Goal: Information Seeking & Learning: Check status

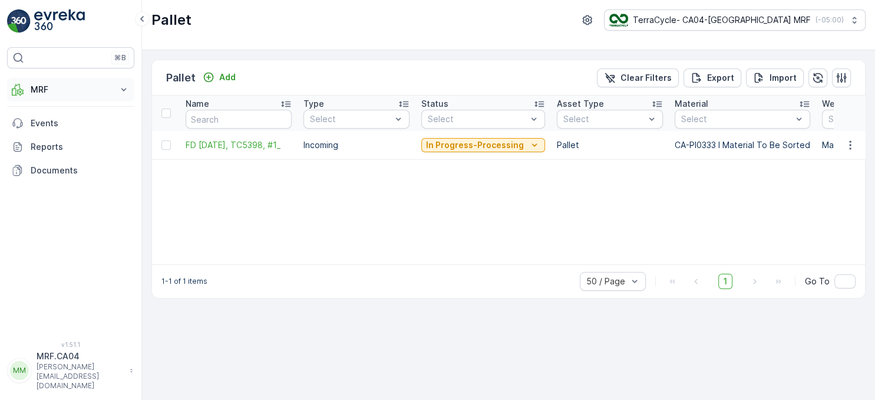
click at [34, 93] on p "MRF" at bounding box center [71, 90] width 80 height 12
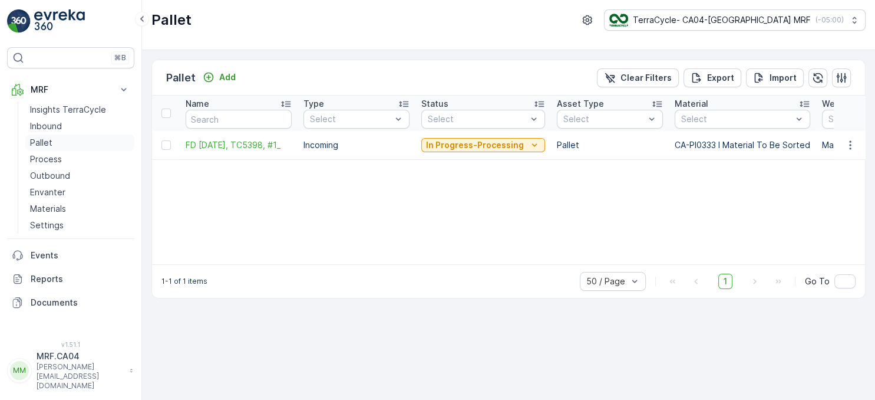
click at [46, 142] on p "Pallet" at bounding box center [41, 143] width 22 height 12
click at [46, 145] on p "Pallet" at bounding box center [41, 143] width 22 height 12
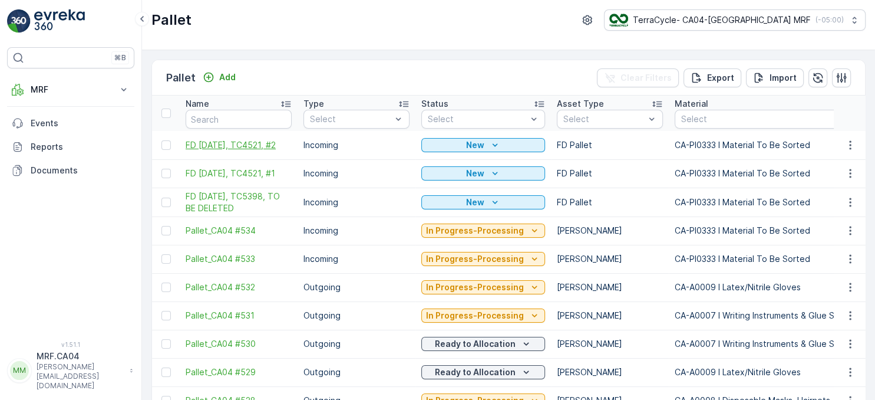
click at [256, 139] on span "FD [DATE], TC4521, #2" at bounding box center [239, 145] width 106 height 12
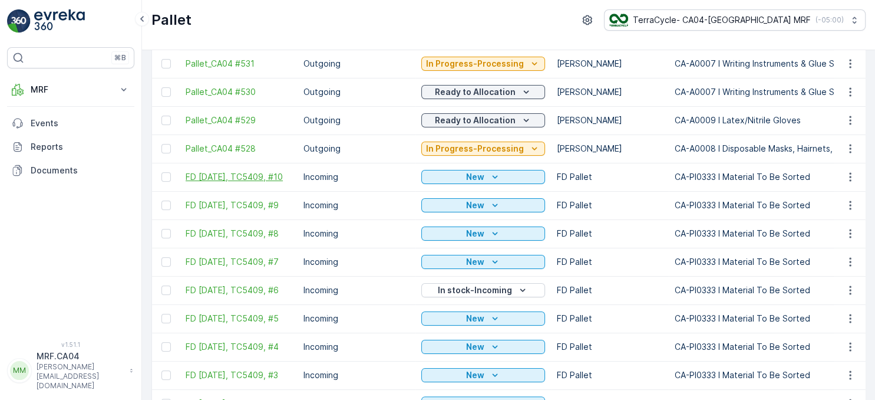
scroll to position [271, 0]
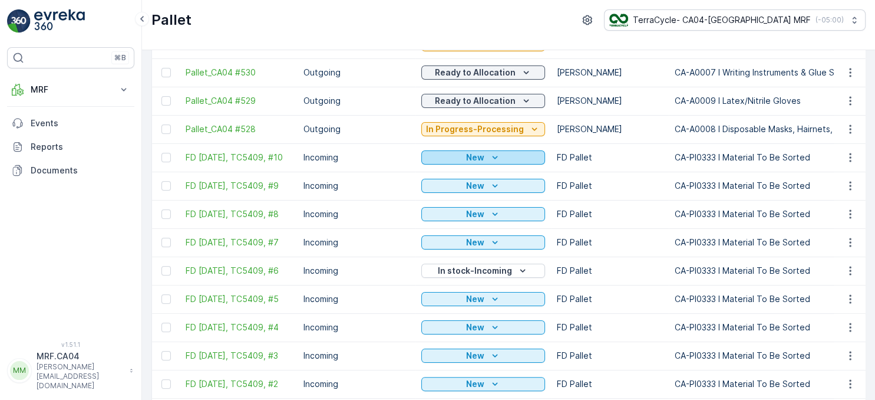
click at [499, 159] on div "New" at bounding box center [483, 157] width 114 height 12
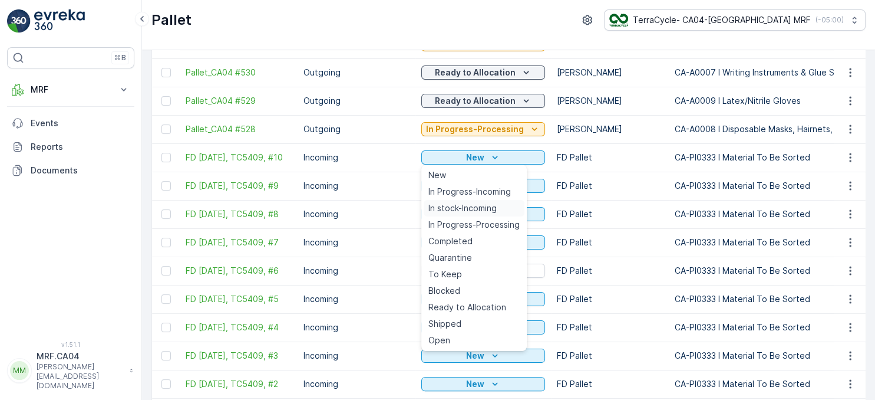
click at [473, 206] on span "In stock-Incoming" at bounding box center [463, 208] width 68 height 12
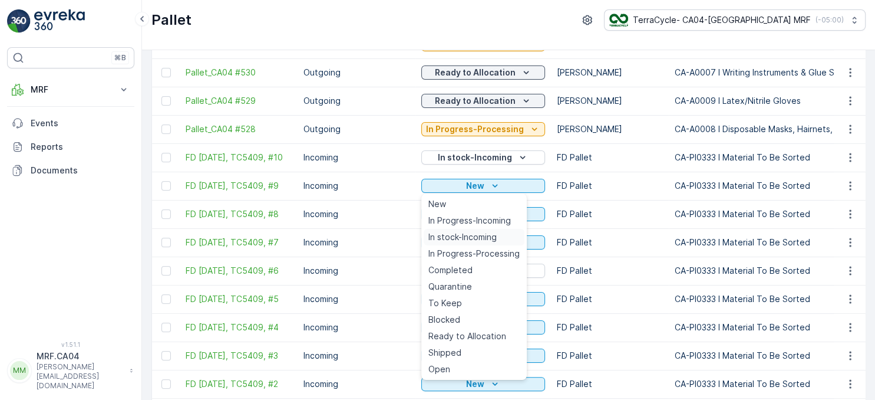
click at [466, 237] on span "In stock-Incoming" at bounding box center [463, 237] width 68 height 12
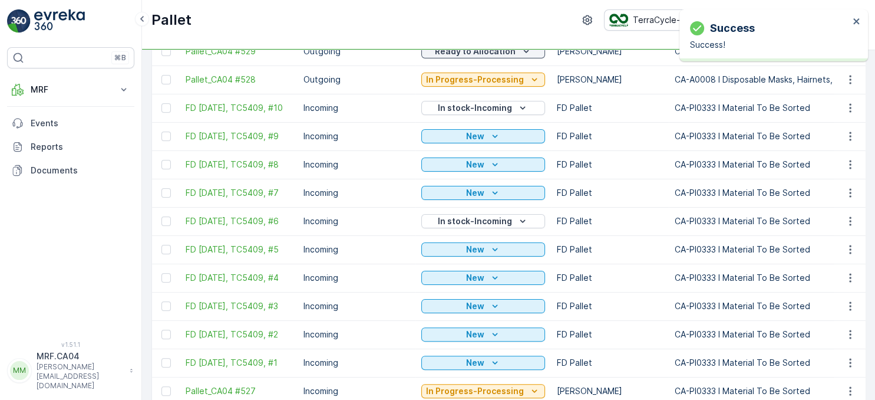
scroll to position [340, 0]
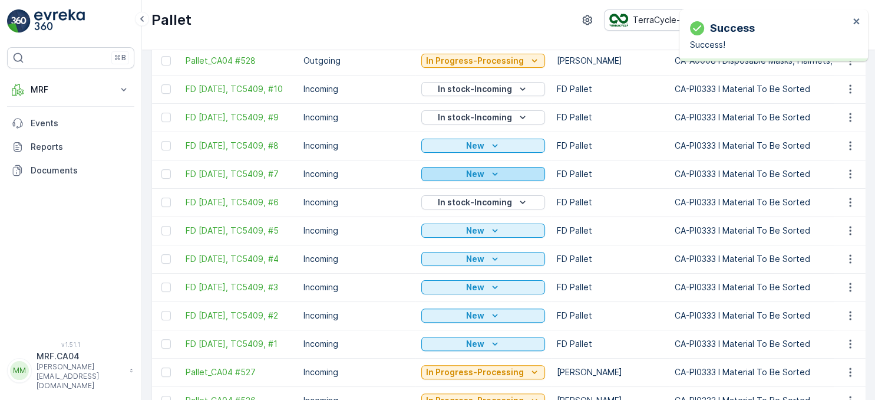
click at [494, 178] on icon "New" at bounding box center [495, 174] width 12 height 12
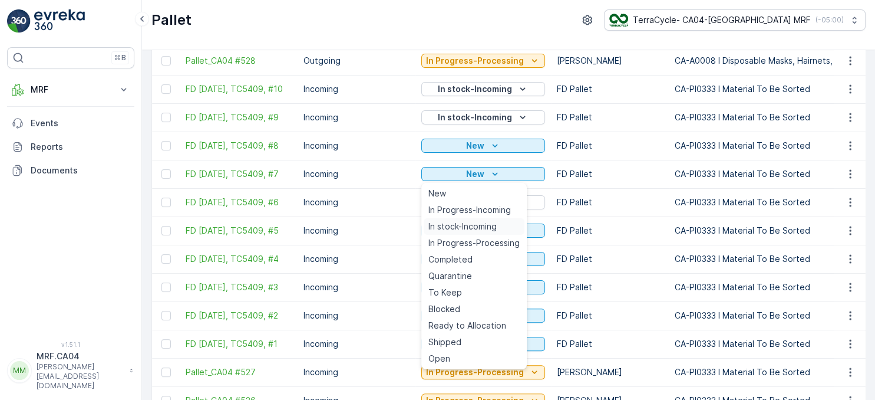
click at [477, 224] on span "In stock-Incoming" at bounding box center [463, 226] width 68 height 12
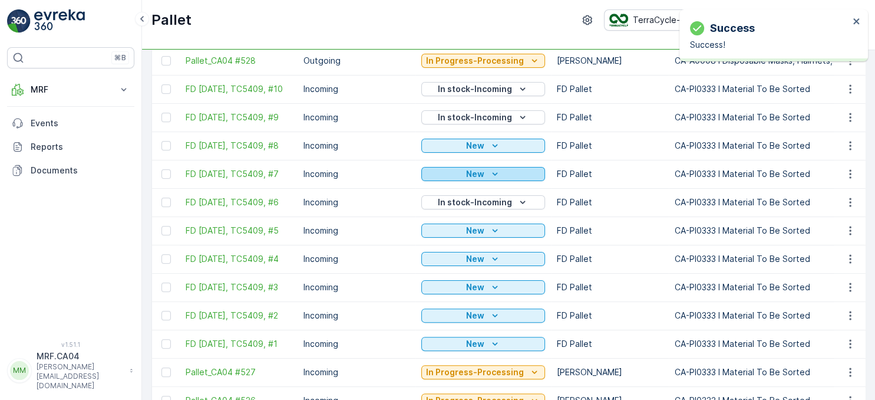
click at [480, 180] on p "New" at bounding box center [475, 174] width 18 height 12
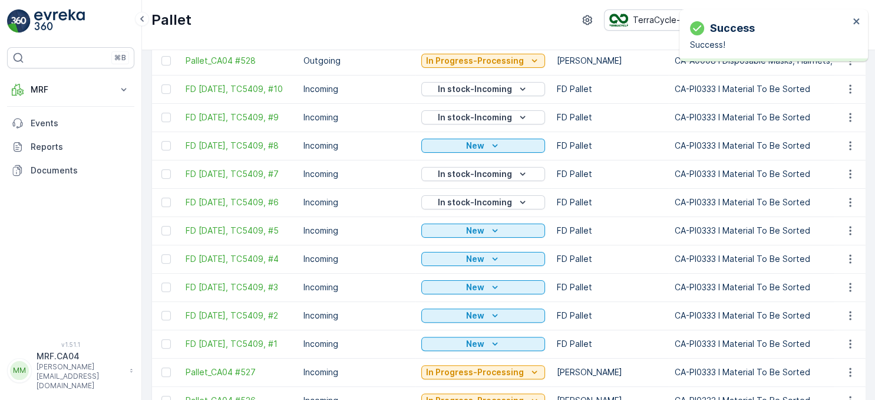
click at [467, 225] on div "New" at bounding box center [483, 230] width 124 height 17
click at [482, 150] on div "New" at bounding box center [483, 146] width 114 height 12
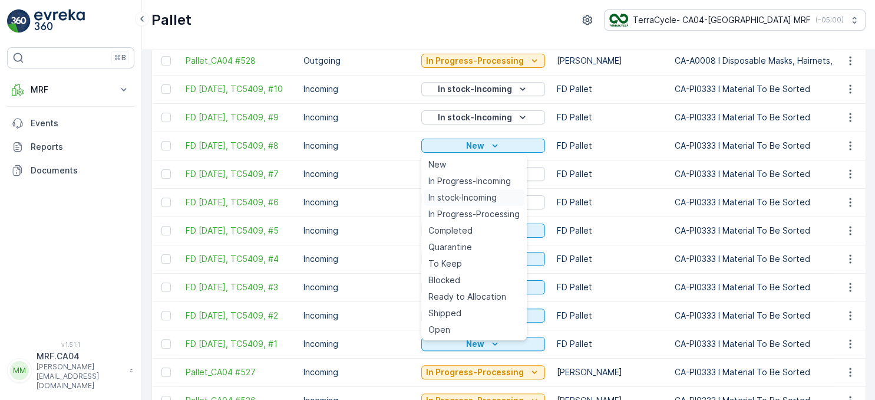
click at [470, 196] on span "In stock-Incoming" at bounding box center [463, 198] width 68 height 12
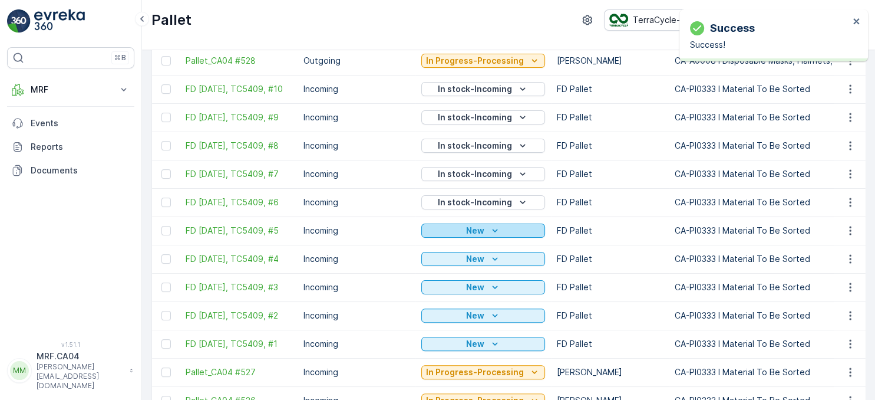
click at [485, 230] on div "New" at bounding box center [483, 231] width 114 height 12
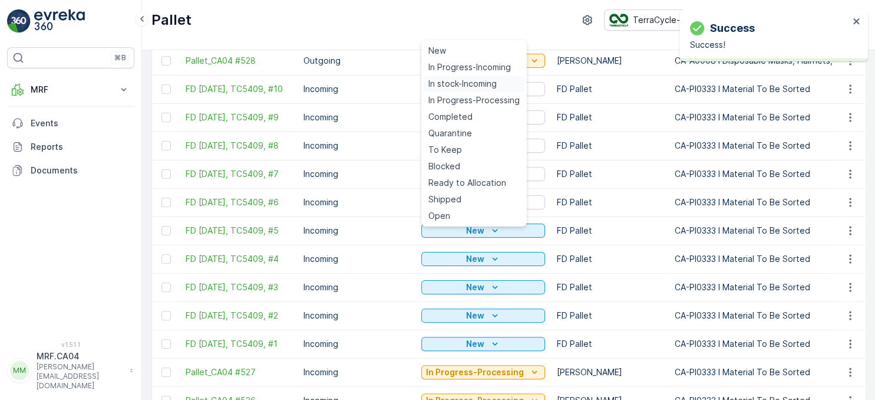
click at [466, 86] on span "In stock-Incoming" at bounding box center [463, 84] width 68 height 12
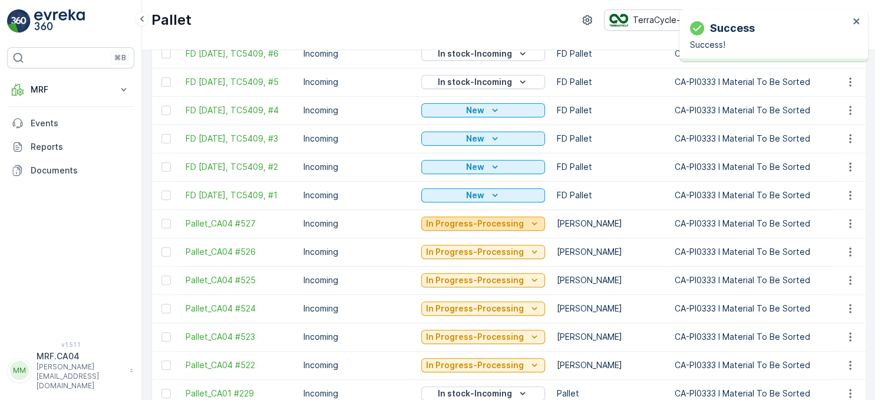
scroll to position [543, 0]
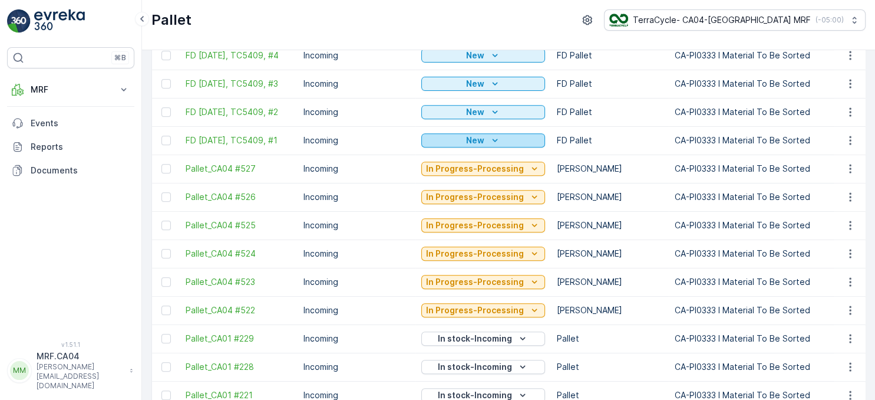
click at [489, 146] on icon "New" at bounding box center [495, 140] width 12 height 12
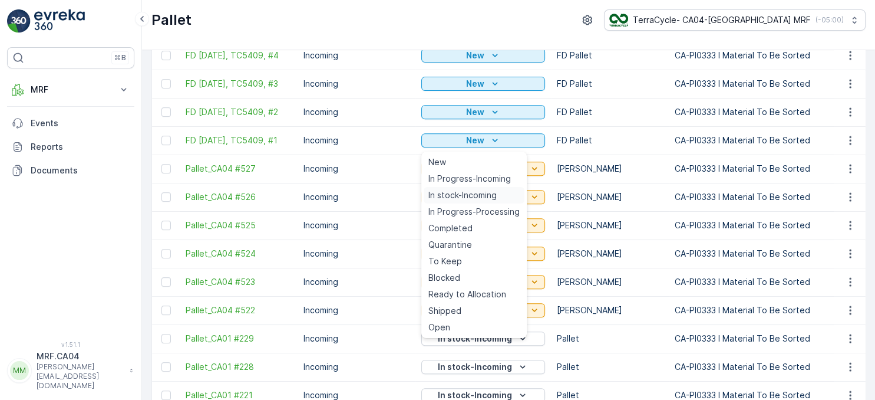
click at [473, 193] on span "In stock-Incoming" at bounding box center [463, 195] width 68 height 12
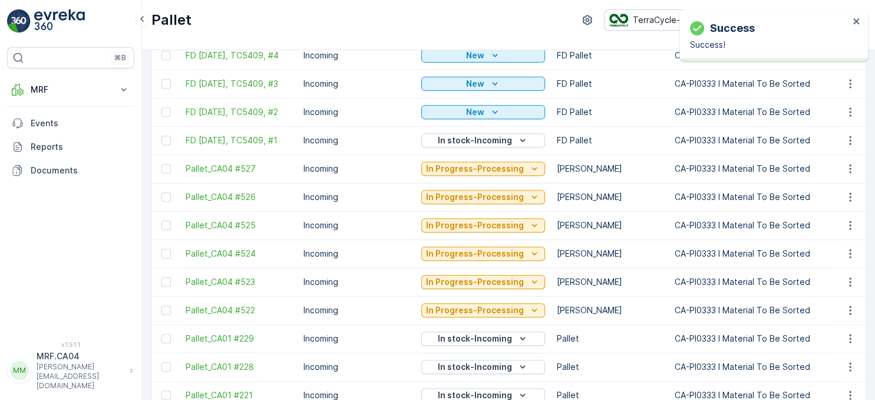
click at [485, 114] on div "New" at bounding box center [483, 112] width 114 height 12
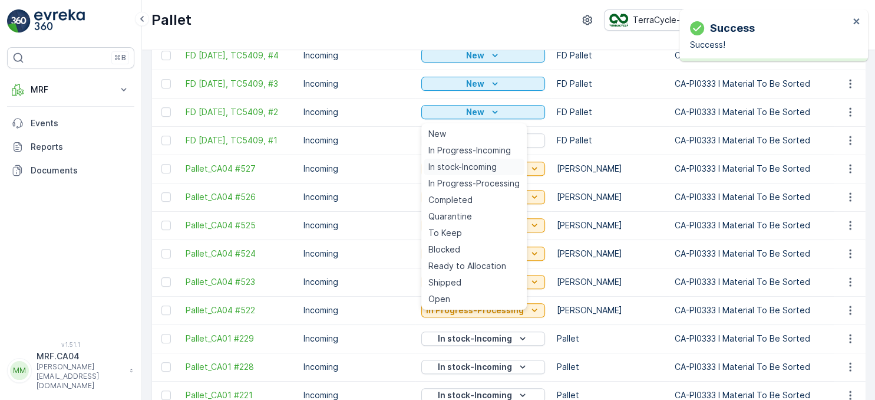
click at [477, 162] on span "In stock-Incoming" at bounding box center [463, 167] width 68 height 12
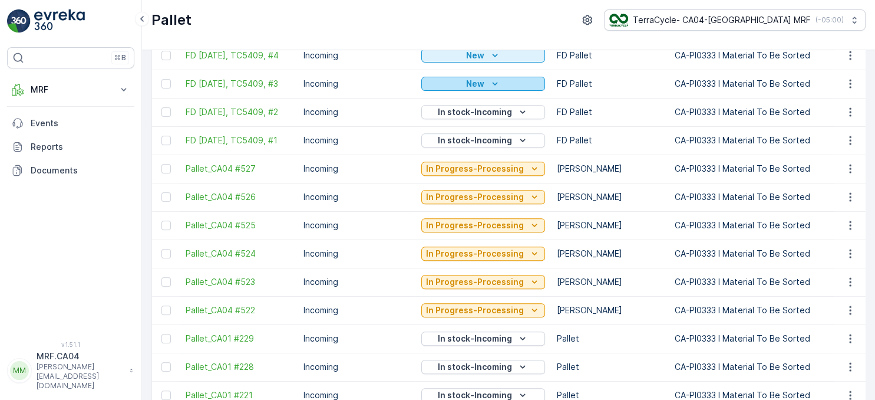
click at [507, 88] on div "New" at bounding box center [483, 84] width 114 height 12
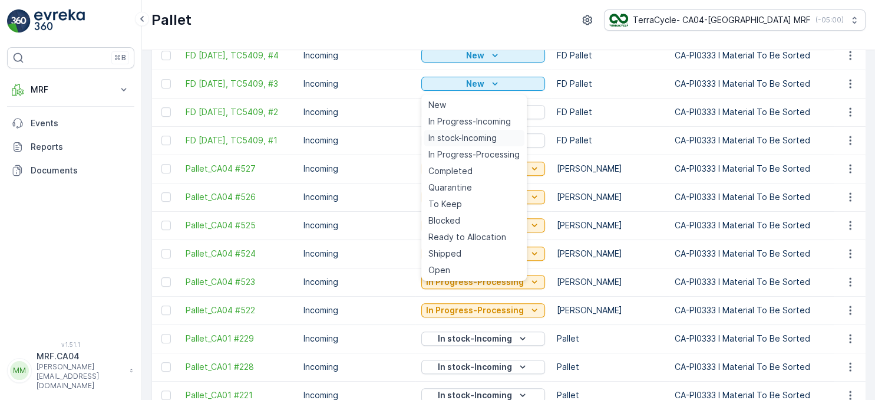
click at [480, 136] on span "In stock-Incoming" at bounding box center [463, 138] width 68 height 12
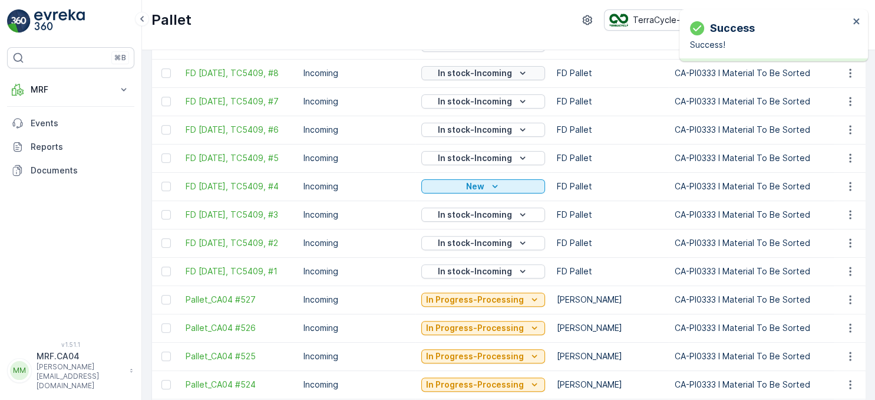
scroll to position [407, 0]
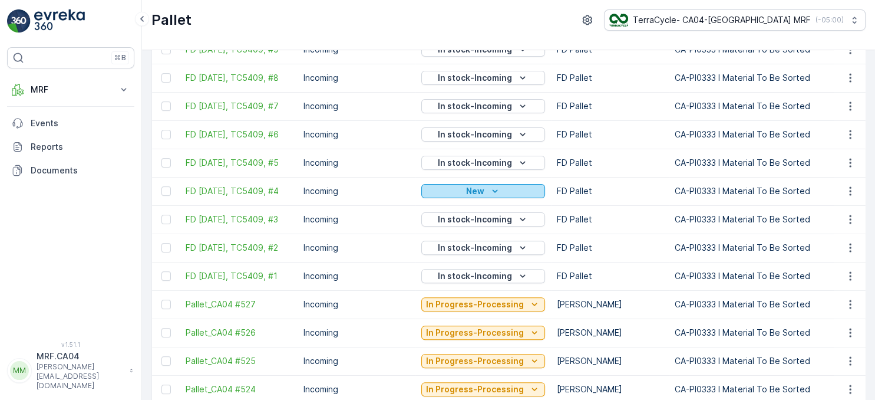
click at [480, 191] on p "New" at bounding box center [475, 191] width 18 height 12
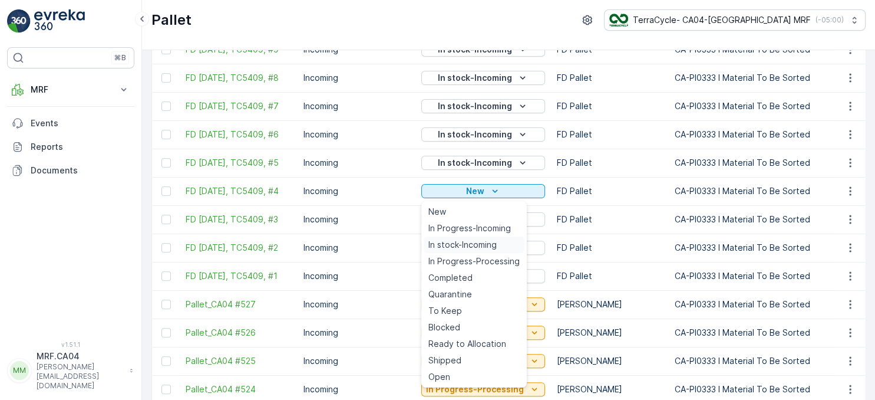
click at [471, 243] on span "In stock-Incoming" at bounding box center [463, 245] width 68 height 12
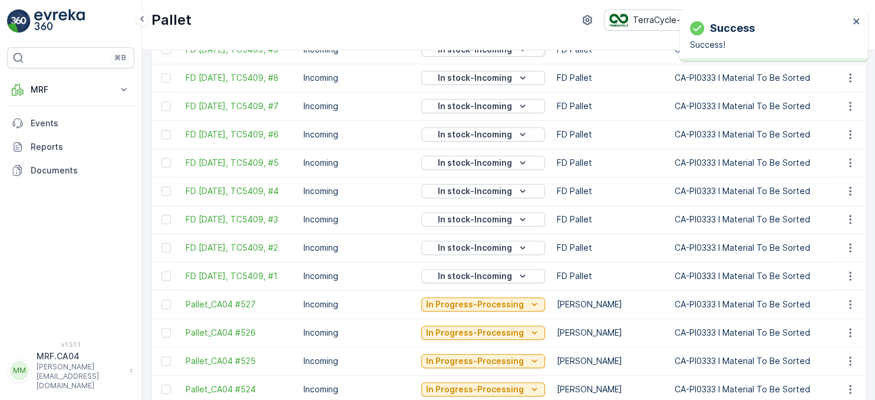
scroll to position [271, 0]
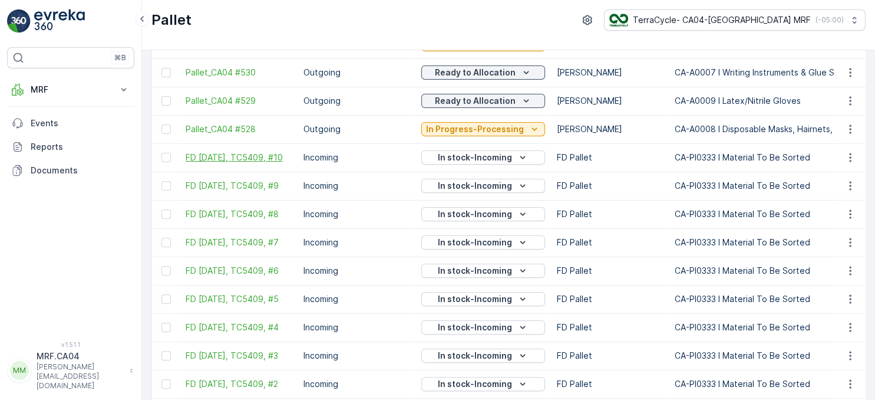
click at [254, 151] on span "FD [DATE], TC5409, #10" at bounding box center [239, 157] width 106 height 12
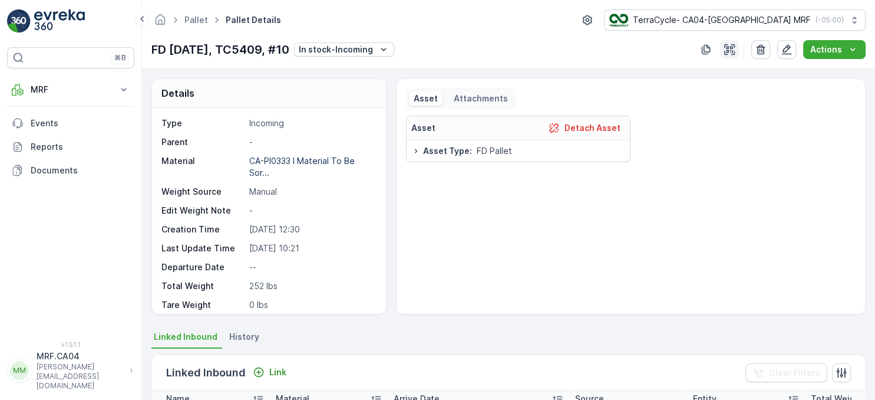
click at [735, 48] on icon "button" at bounding box center [730, 50] width 12 height 12
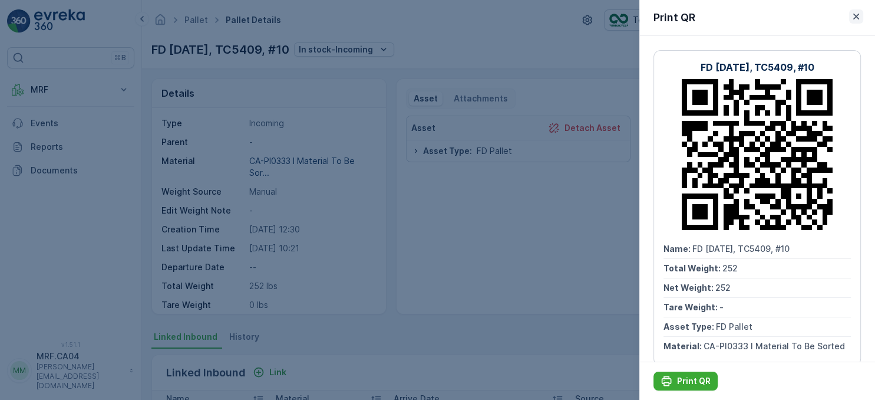
click at [855, 18] on icon "button" at bounding box center [857, 17] width 12 height 12
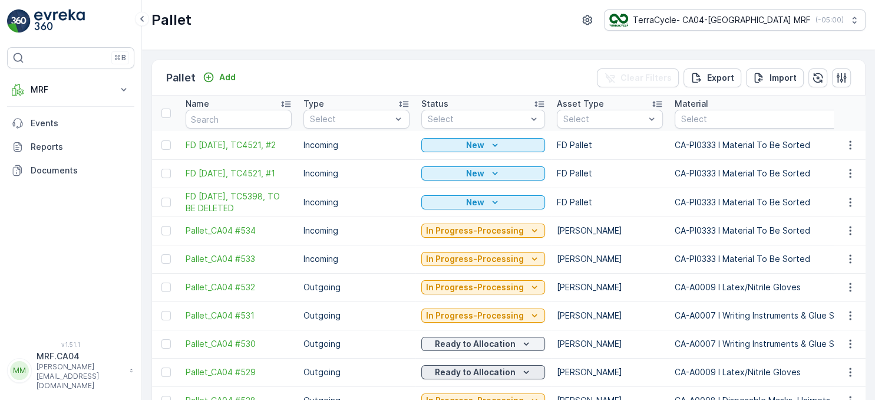
scroll to position [195, 0]
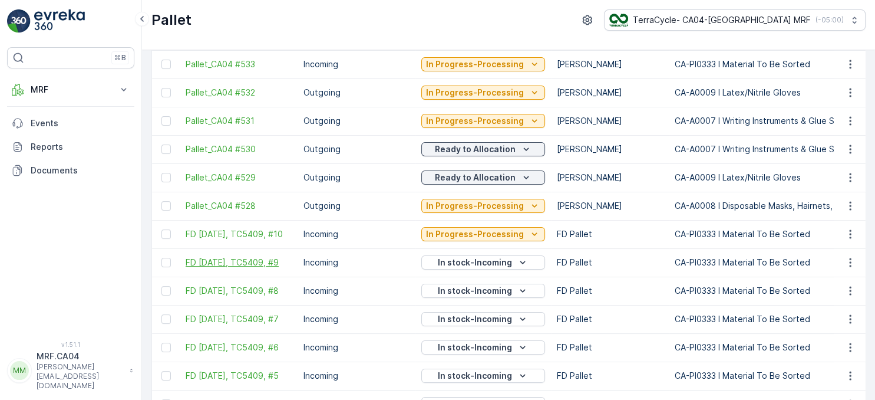
click at [252, 256] on span "FD [DATE], TC5409, #9" at bounding box center [239, 262] width 106 height 12
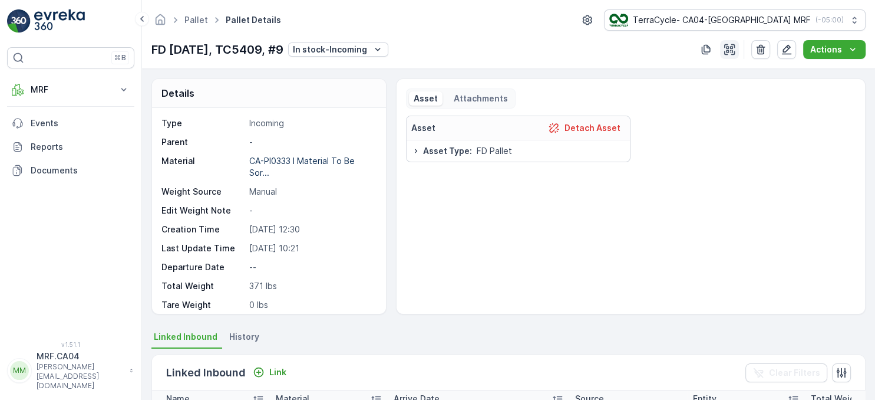
click at [730, 48] on icon "button" at bounding box center [729, 49] width 11 height 11
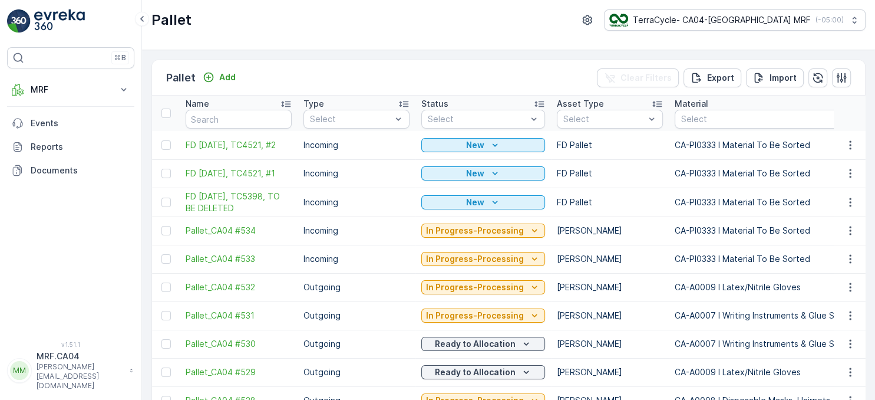
scroll to position [271, 0]
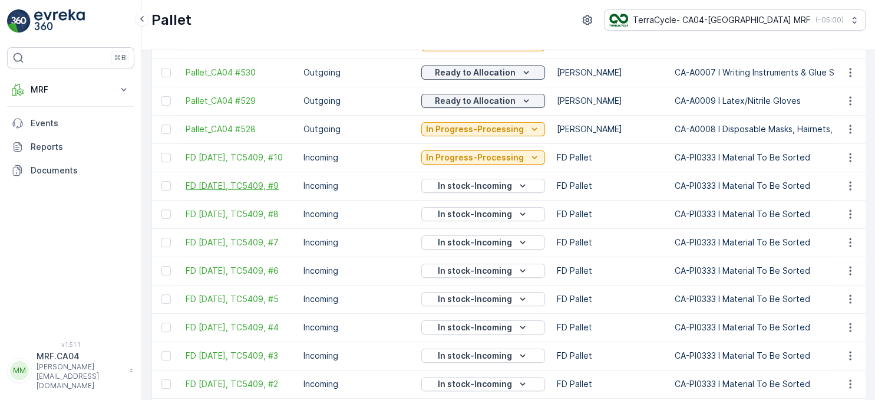
click at [232, 180] on span "FD [DATE], TC5409, #9" at bounding box center [239, 186] width 106 height 12
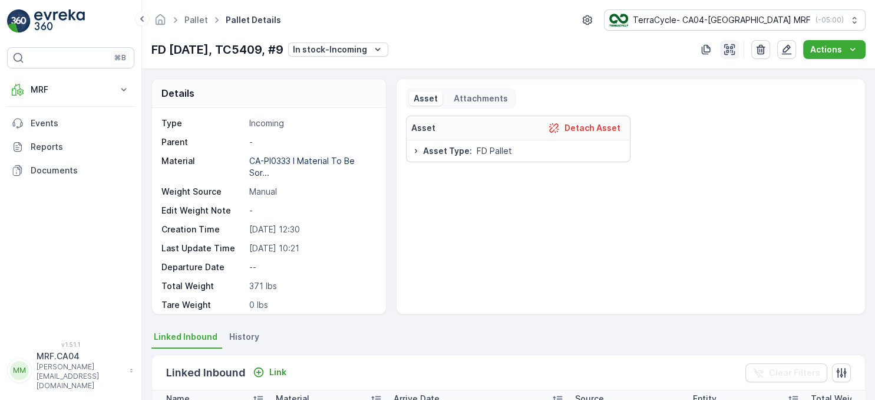
click at [730, 50] on icon "button" at bounding box center [729, 49] width 11 height 11
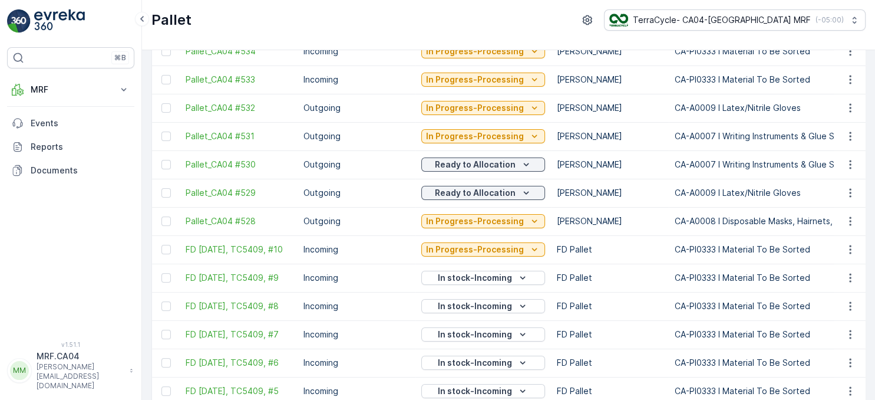
scroll to position [203, 0]
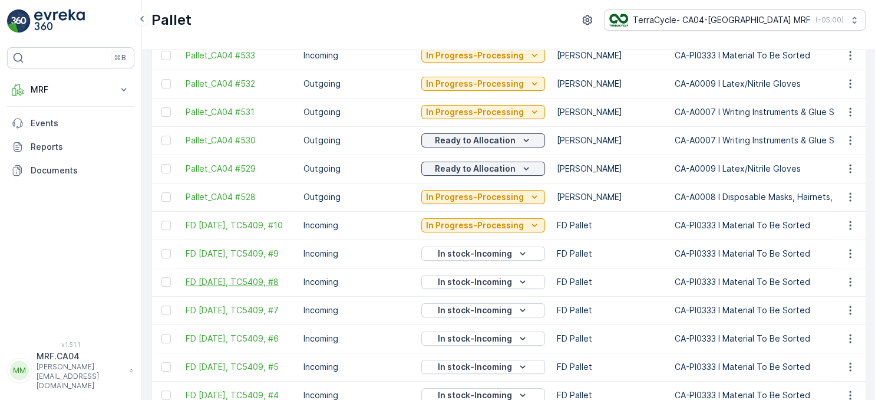
click at [248, 278] on span "FD [DATE], TC5409, #8" at bounding box center [239, 282] width 106 height 12
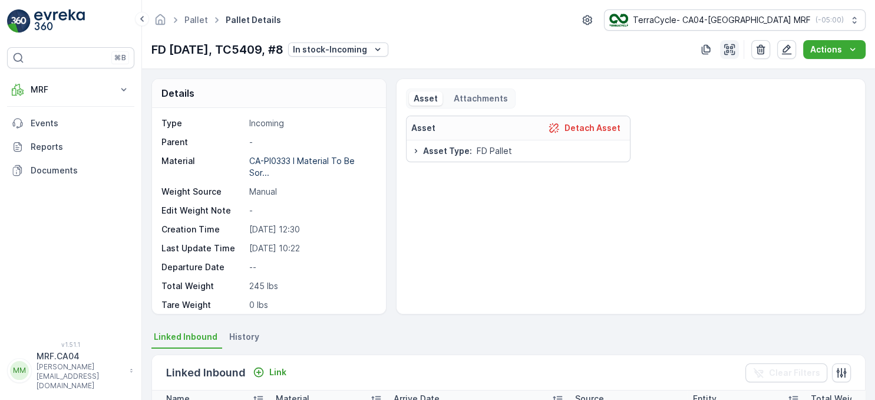
click at [729, 54] on icon "button" at bounding box center [729, 49] width 11 height 11
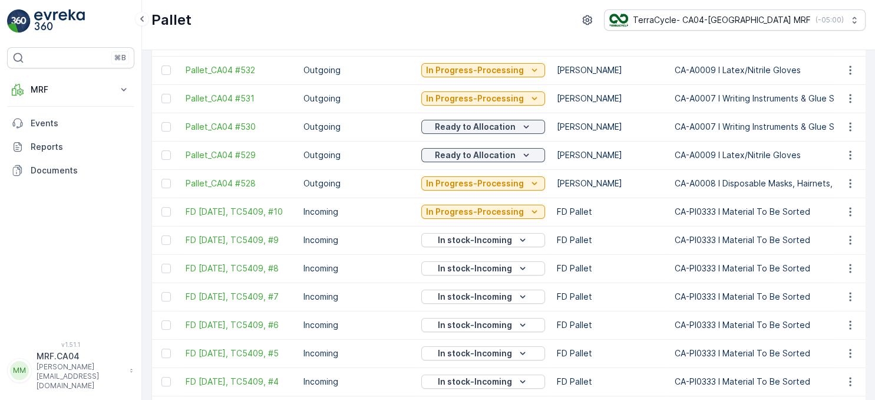
scroll to position [271, 0]
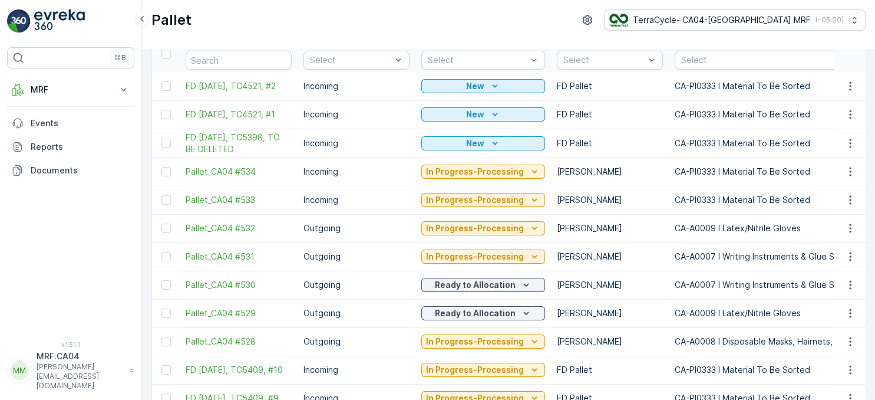
scroll to position [262, 0]
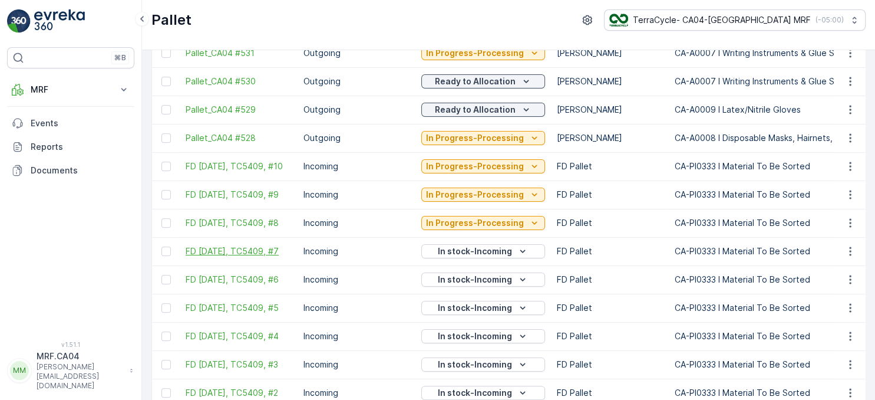
click at [272, 245] on span "FD [DATE], TC5409, #7" at bounding box center [239, 251] width 106 height 12
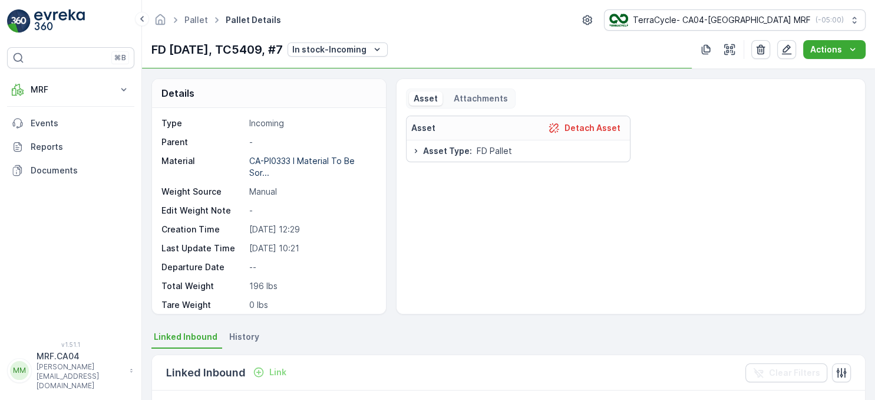
scroll to position [271, 0]
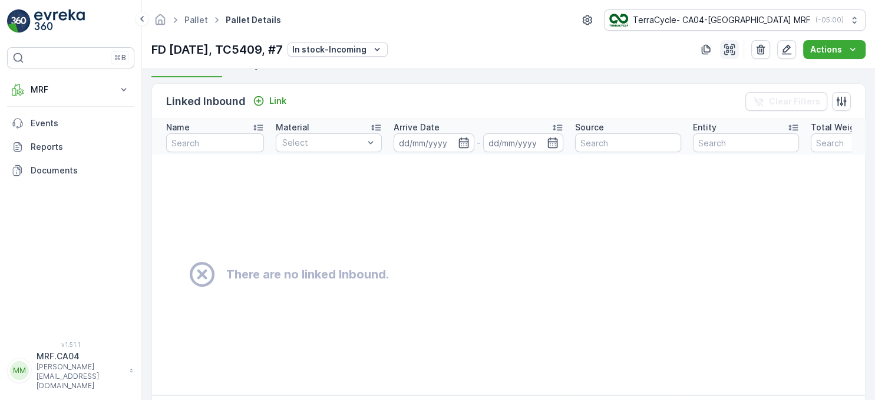
click at [734, 47] on icon "button" at bounding box center [729, 49] width 11 height 11
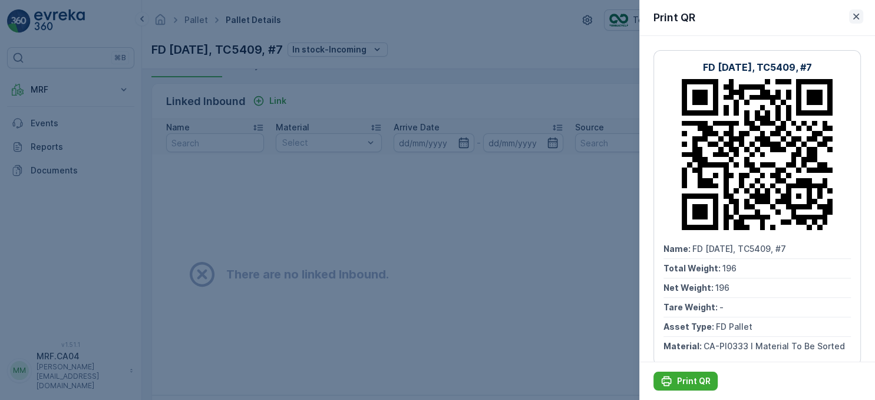
click at [855, 18] on icon "button" at bounding box center [857, 17] width 12 height 12
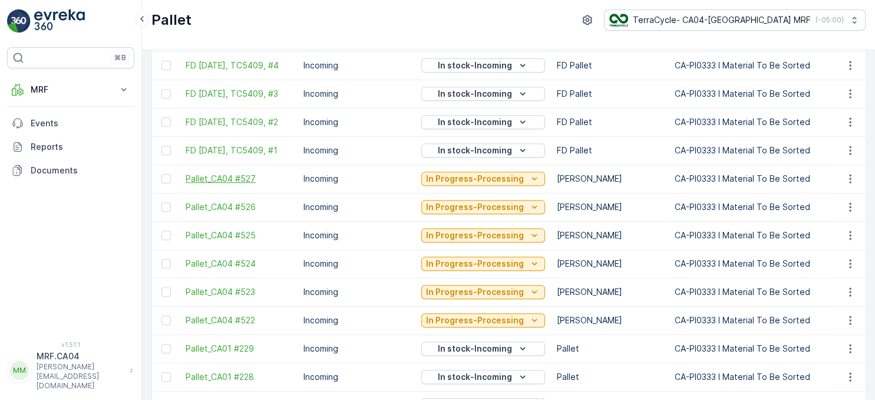
scroll to position [543, 0]
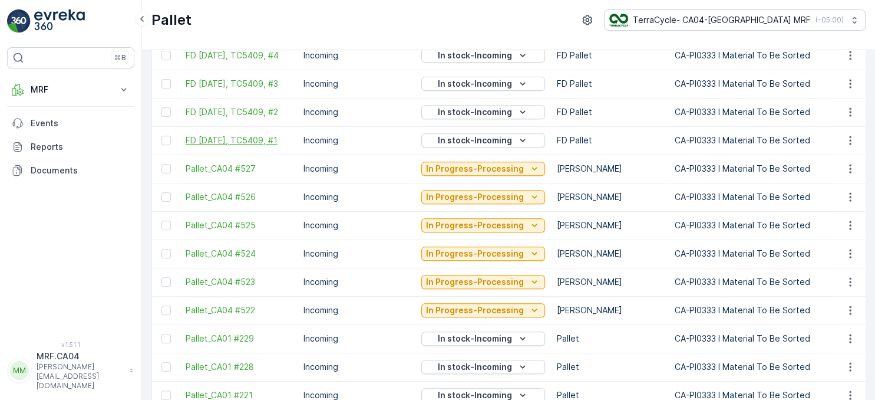
click at [252, 144] on span "FD [DATE], TC5409, #1" at bounding box center [239, 140] width 106 height 12
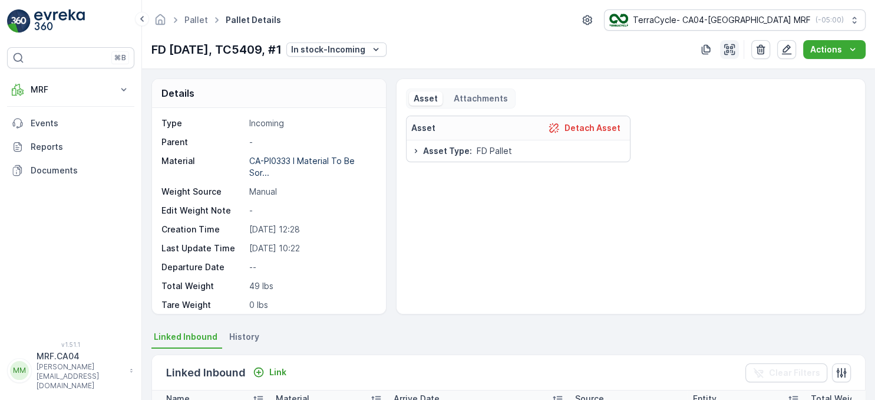
click at [732, 52] on icon "button" at bounding box center [729, 49] width 11 height 11
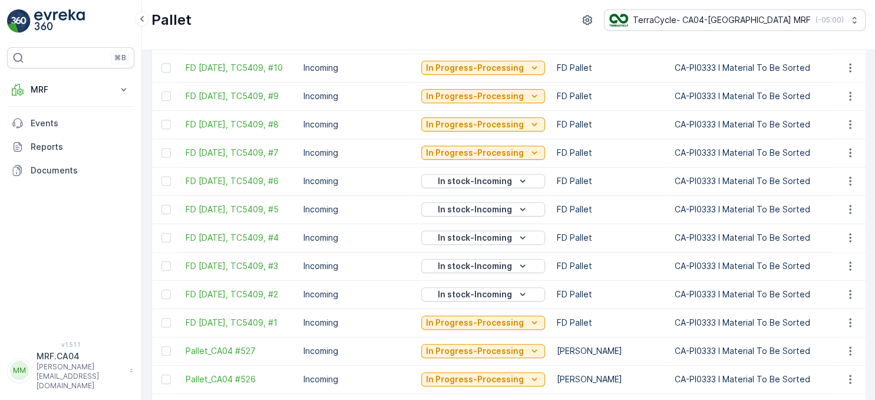
scroll to position [407, 0]
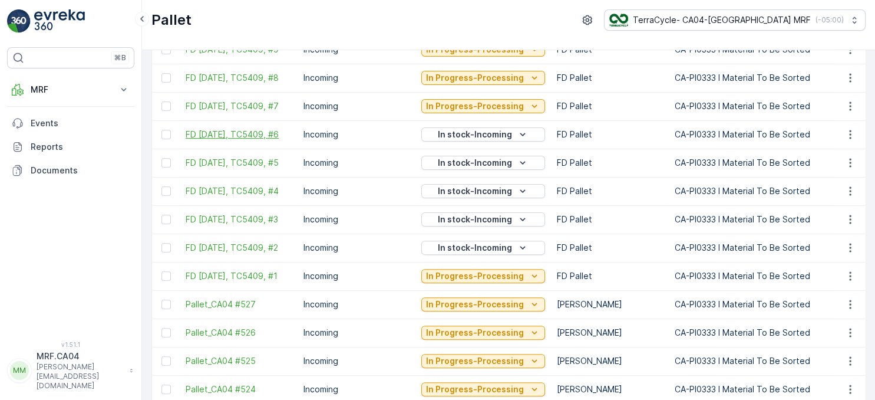
click at [248, 131] on span "FD [DATE], TC5409, #6" at bounding box center [239, 134] width 106 height 12
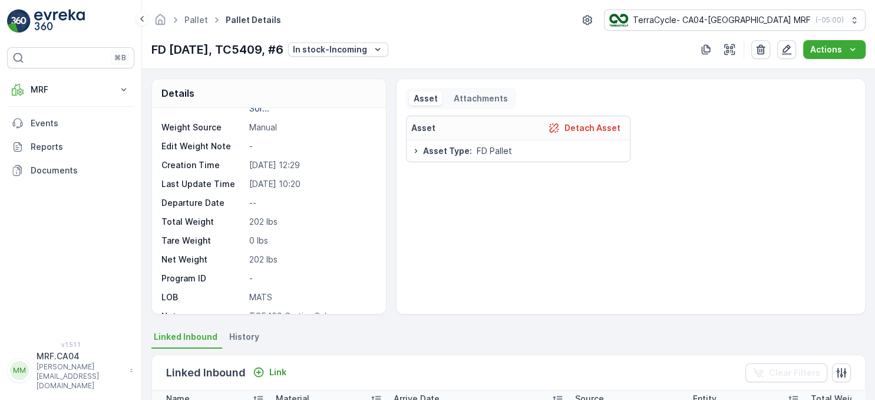
scroll to position [81, 0]
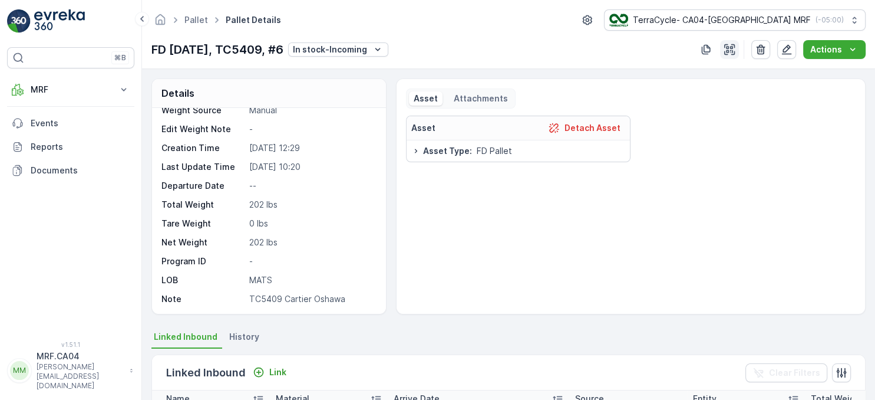
click at [736, 50] on icon "button" at bounding box center [730, 50] width 12 height 12
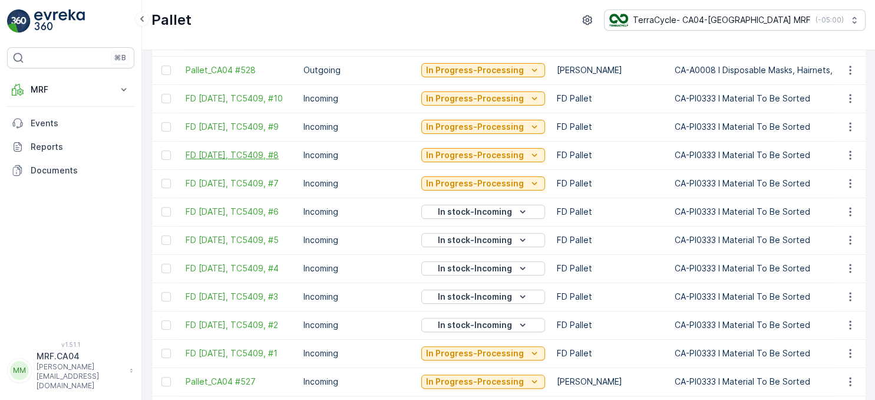
scroll to position [340, 0]
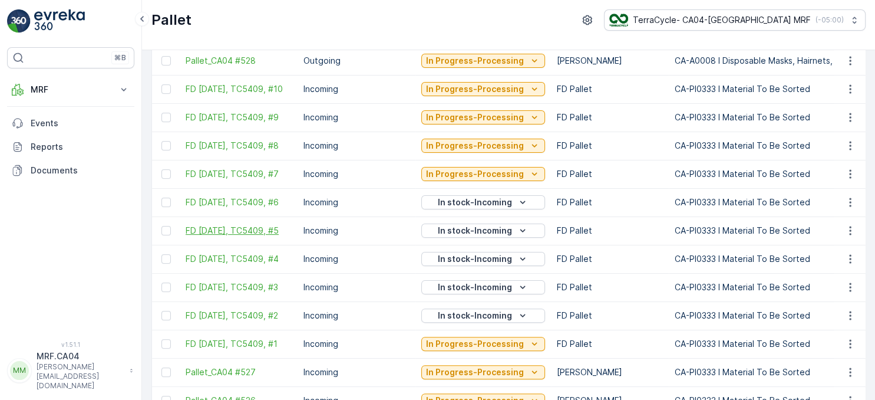
click at [251, 226] on span "FD [DATE], TC5409, #5" at bounding box center [239, 231] width 106 height 12
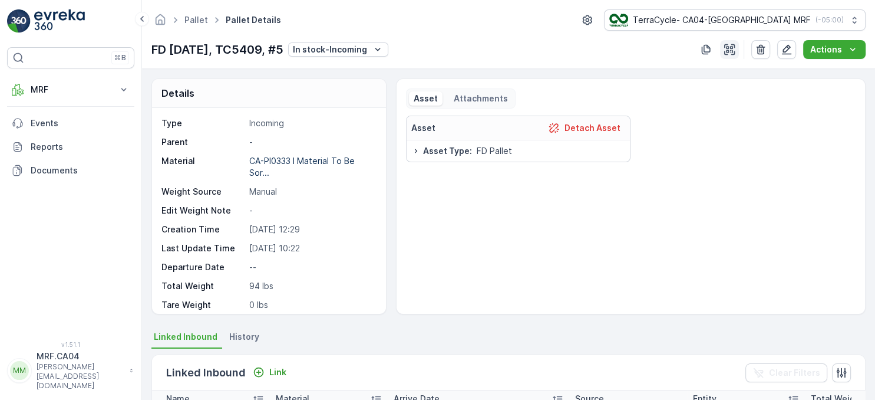
click at [727, 44] on icon "button" at bounding box center [729, 49] width 11 height 11
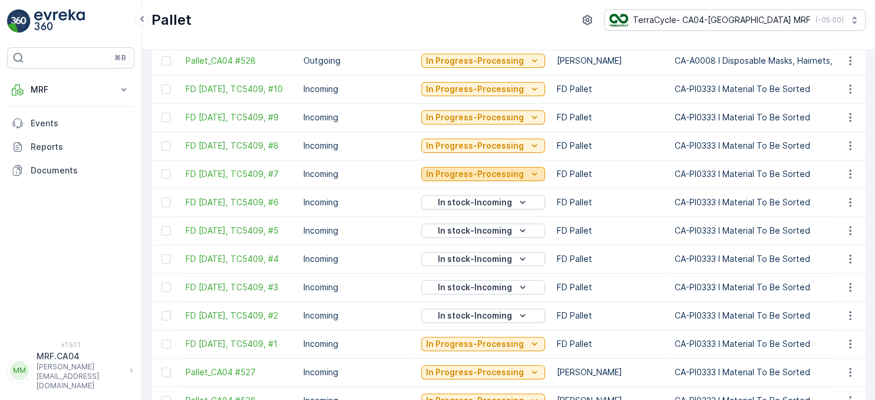
scroll to position [407, 0]
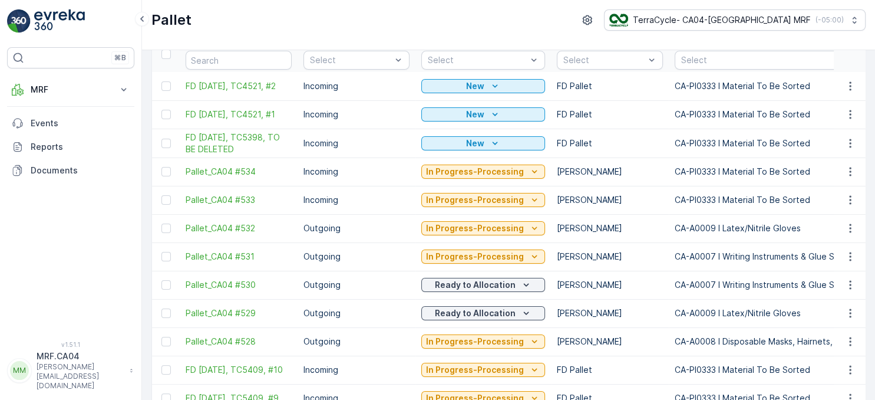
scroll to position [398, 0]
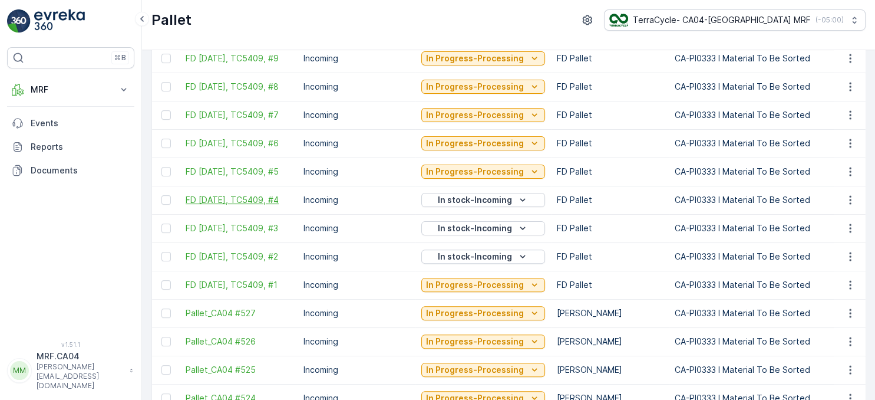
click at [231, 195] on span "FD [DATE], TC5409, #4" at bounding box center [239, 200] width 106 height 12
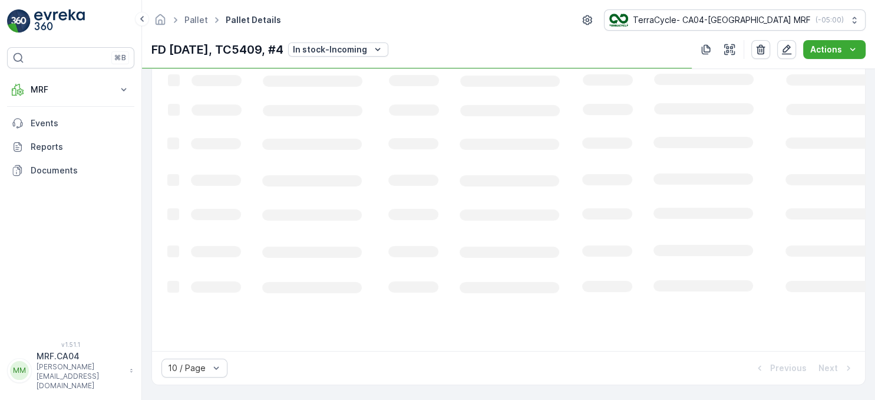
scroll to position [287, 0]
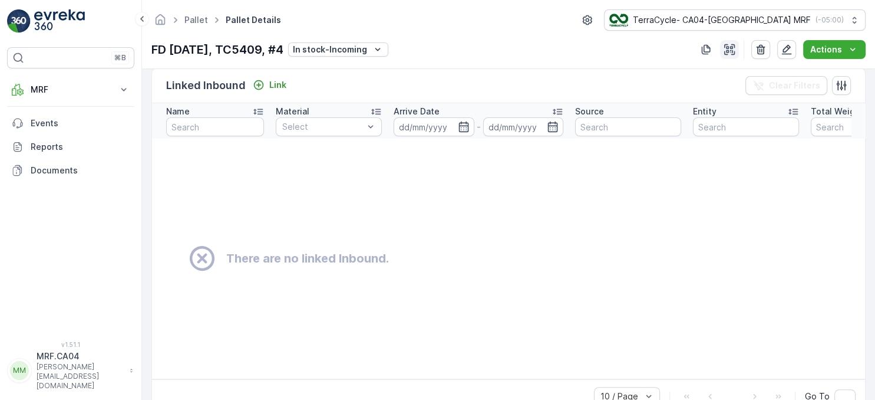
click at [733, 47] on icon "button" at bounding box center [730, 50] width 12 height 12
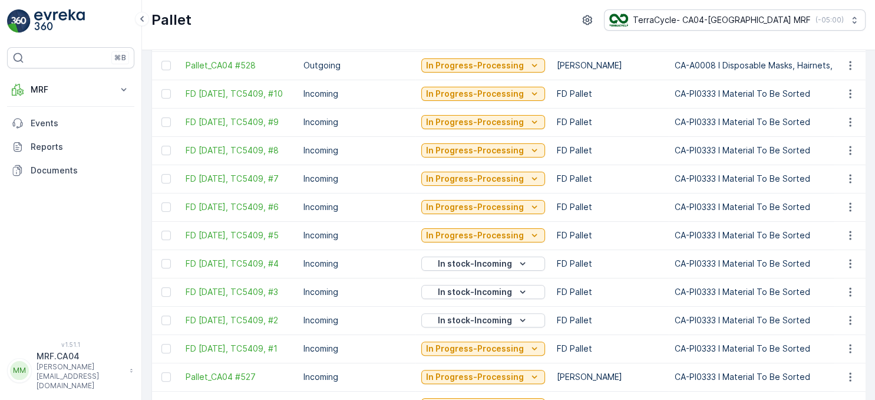
scroll to position [407, 0]
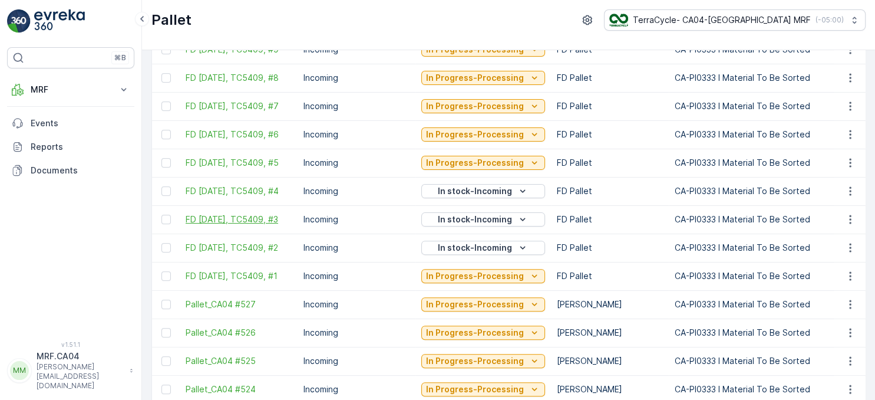
click at [255, 215] on span "FD [DATE], TC5409, #3" at bounding box center [239, 219] width 106 height 12
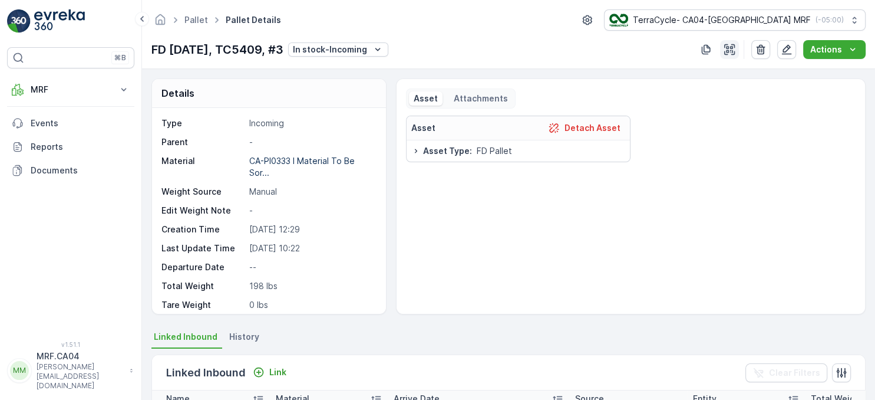
click at [730, 50] on icon "button" at bounding box center [729, 49] width 11 height 11
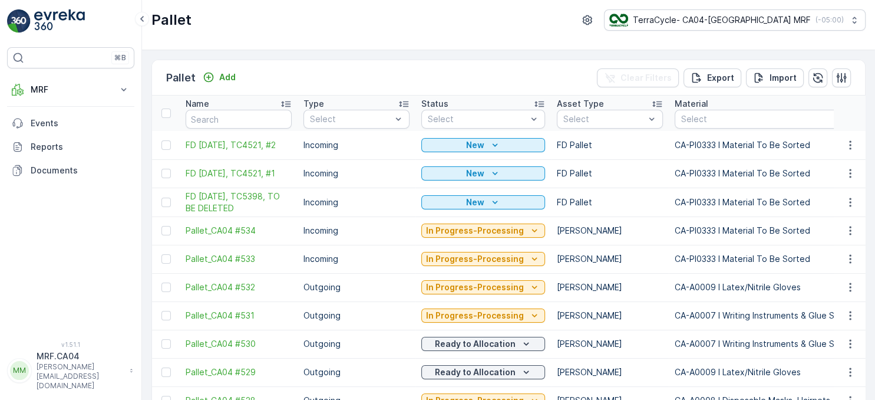
scroll to position [475, 0]
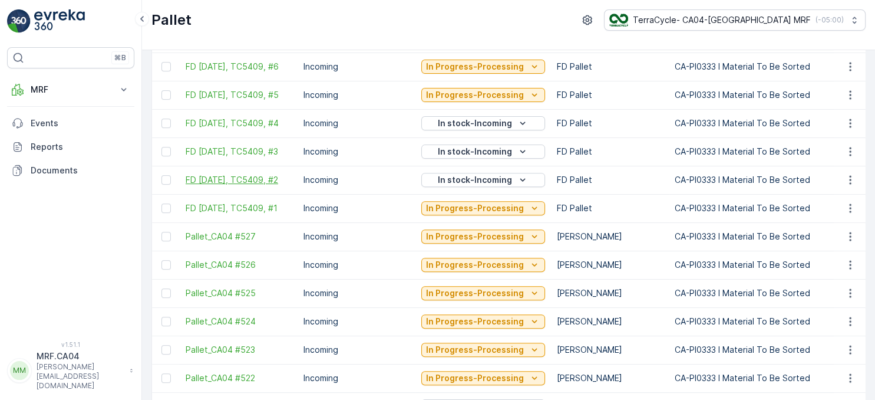
click at [268, 176] on span "FD [DATE], TC5409, #2" at bounding box center [239, 180] width 106 height 12
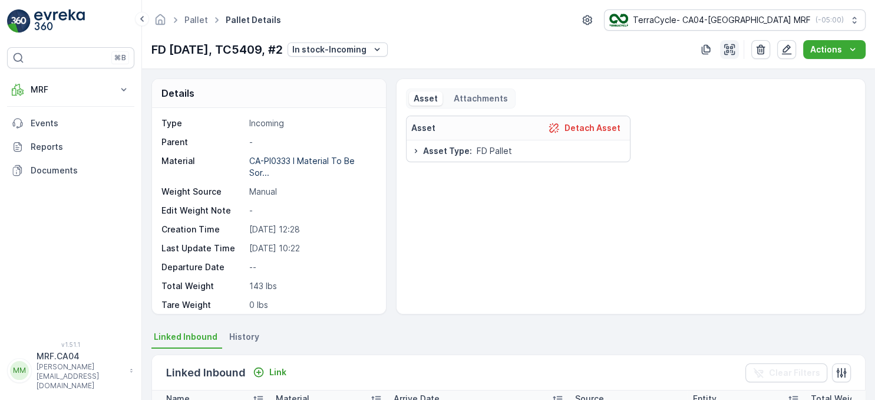
click at [728, 52] on icon "button" at bounding box center [729, 49] width 11 height 11
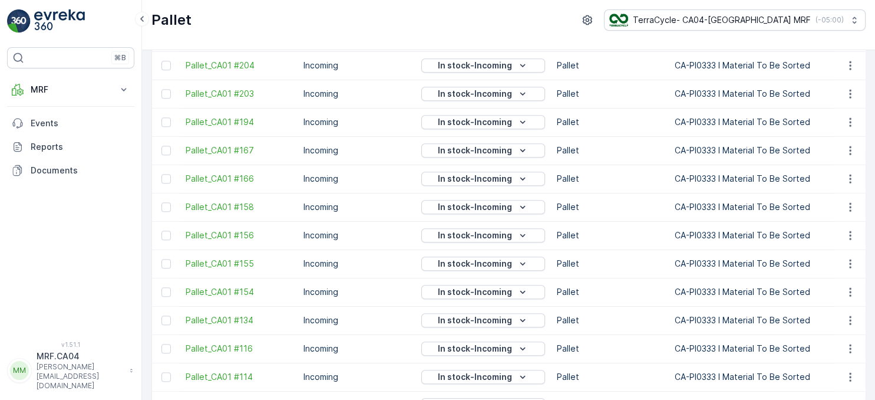
scroll to position [1195, 0]
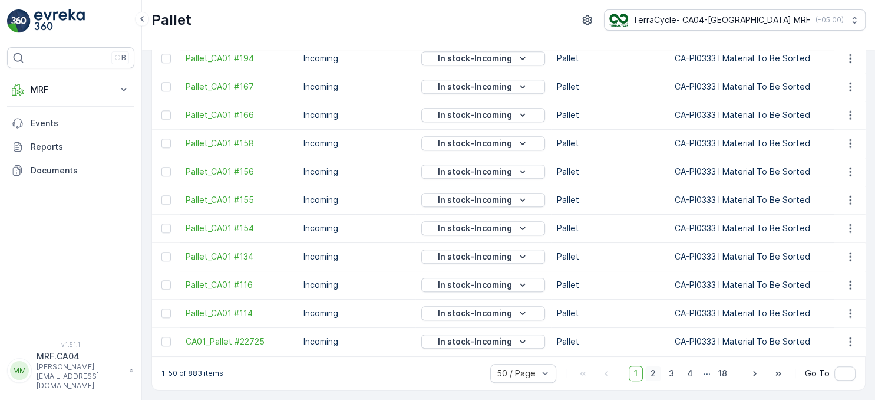
click at [655, 370] on span "2" at bounding box center [653, 372] width 16 height 15
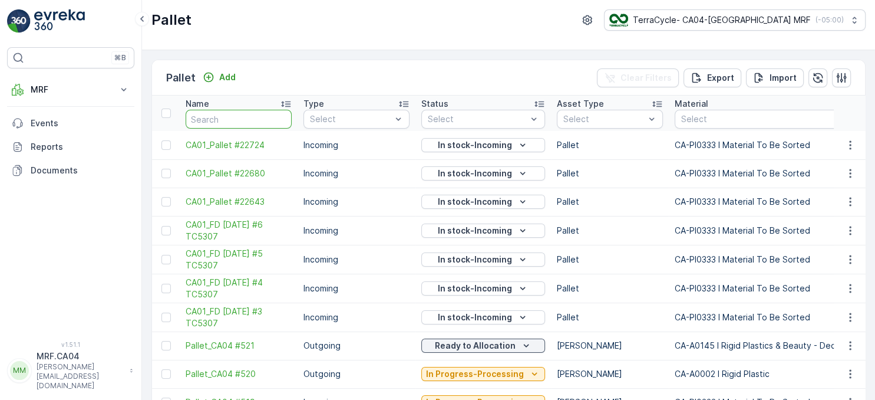
click at [246, 122] on input "text" at bounding box center [239, 119] width 106 height 19
type input "t"
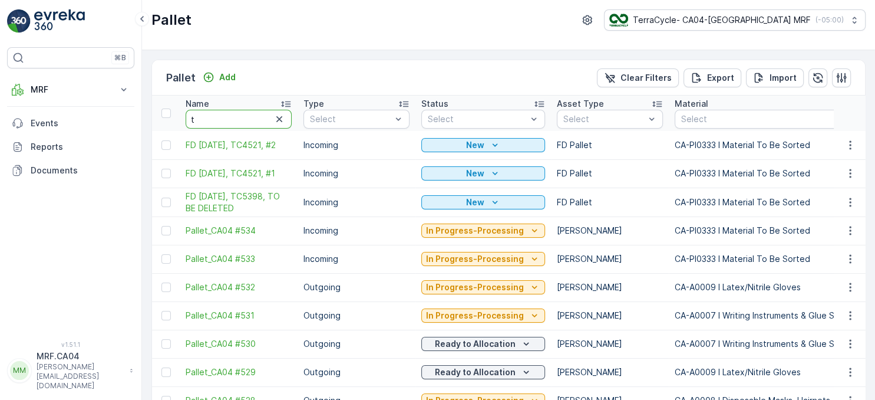
click at [238, 123] on input "t" at bounding box center [239, 119] width 106 height 19
click at [207, 123] on input "text" at bounding box center [239, 119] width 106 height 19
type input "t"
click at [213, 121] on input "t" at bounding box center [239, 119] width 106 height 19
type input "tc"
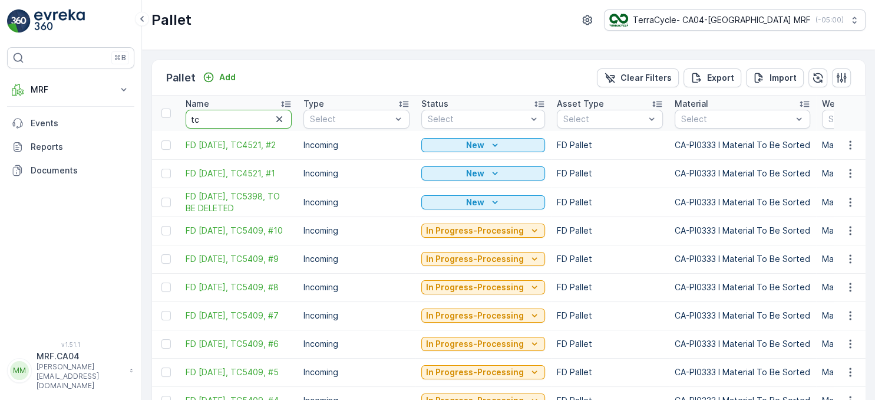
click at [207, 119] on input "tc" at bounding box center [239, 119] width 106 height 19
type input "tc5"
click at [213, 117] on input "tc5" at bounding box center [239, 119] width 106 height 19
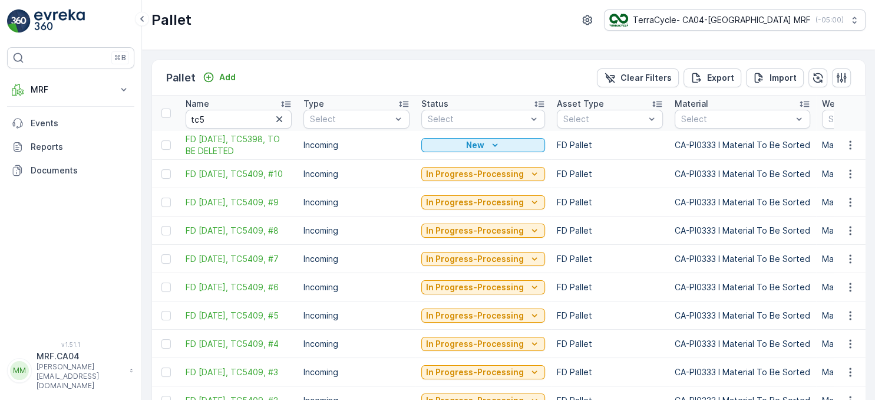
click at [213, 118] on input "tc5" at bounding box center [239, 119] width 106 height 19
type input "tc54"
click at [213, 118] on input "tc54" at bounding box center [239, 119] width 106 height 19
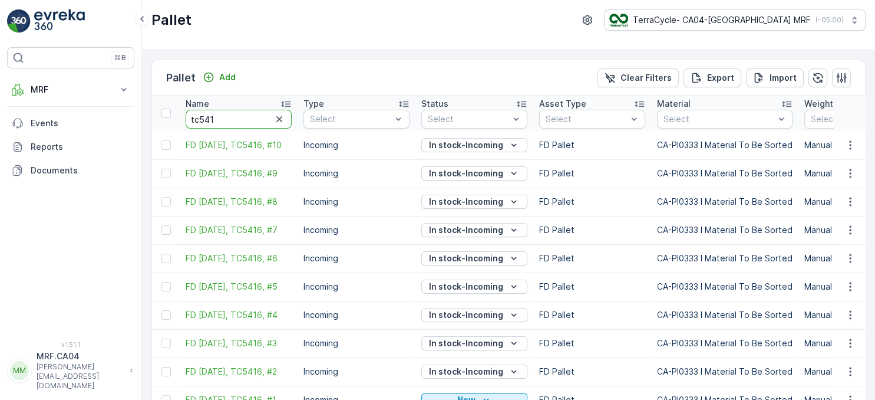
type input "tc5416"
